Goal: Find specific page/section

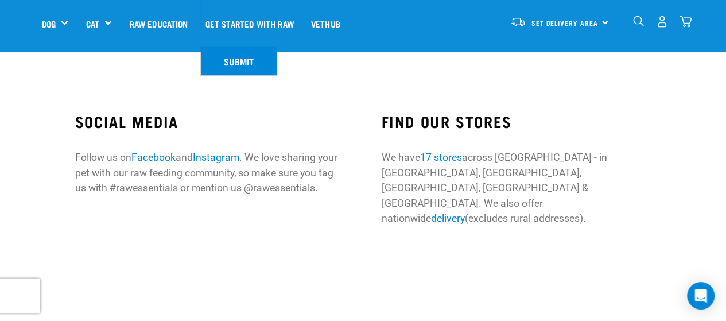
scroll to position [344, 0]
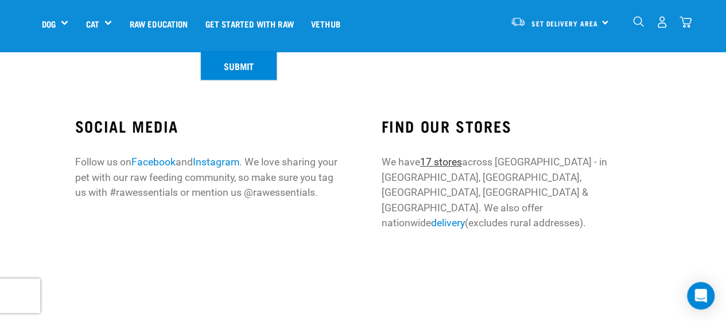
click at [441, 157] on link "17 stores" at bounding box center [441, 161] width 42 height 11
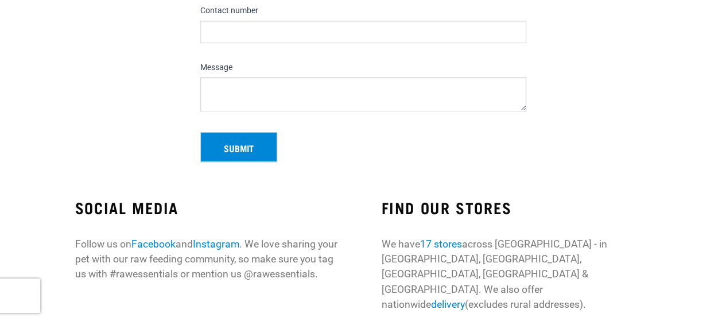
scroll to position [344, 0]
